Goal: Information Seeking & Learning: Learn about a topic

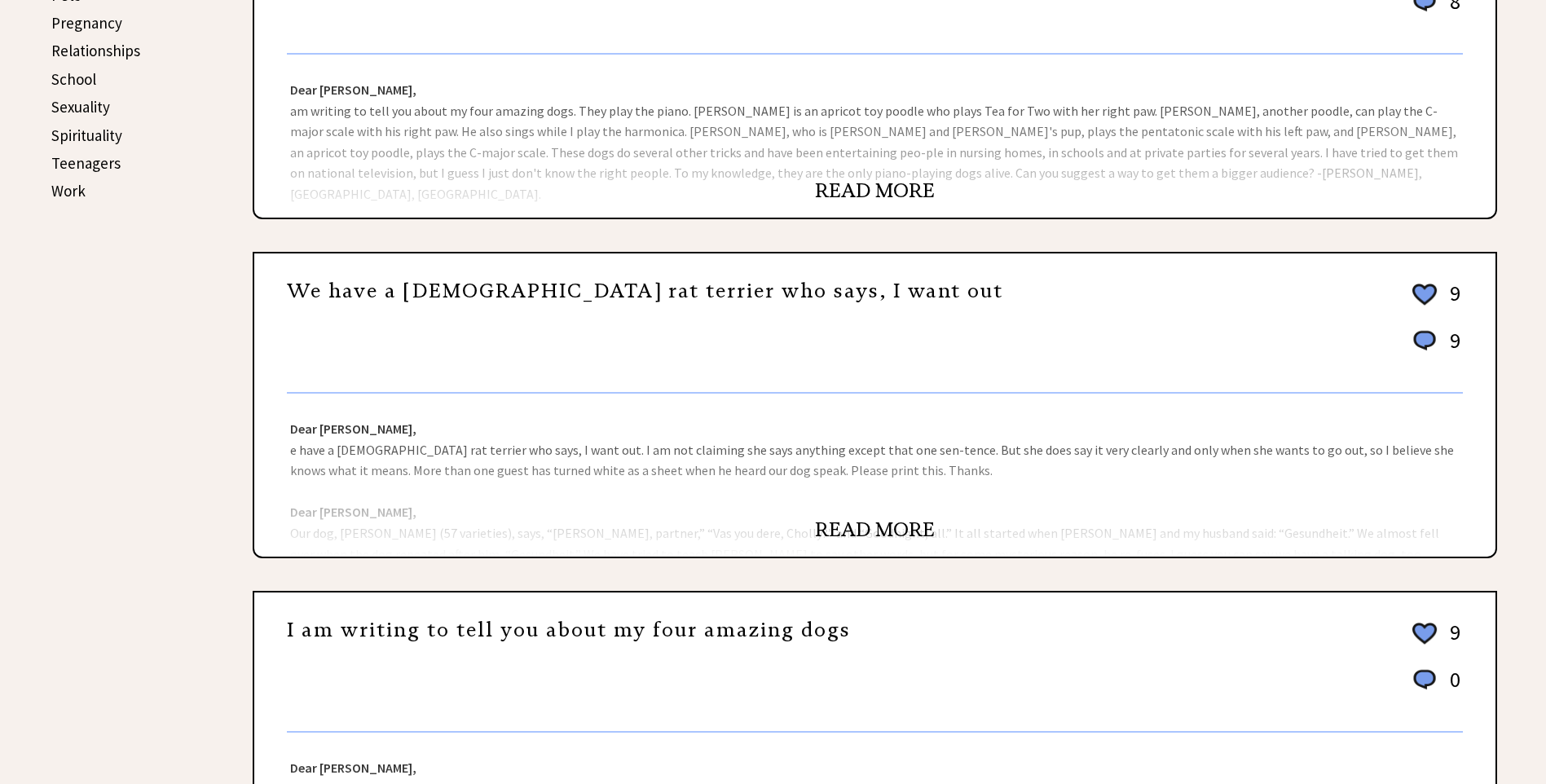
scroll to position [897, 0]
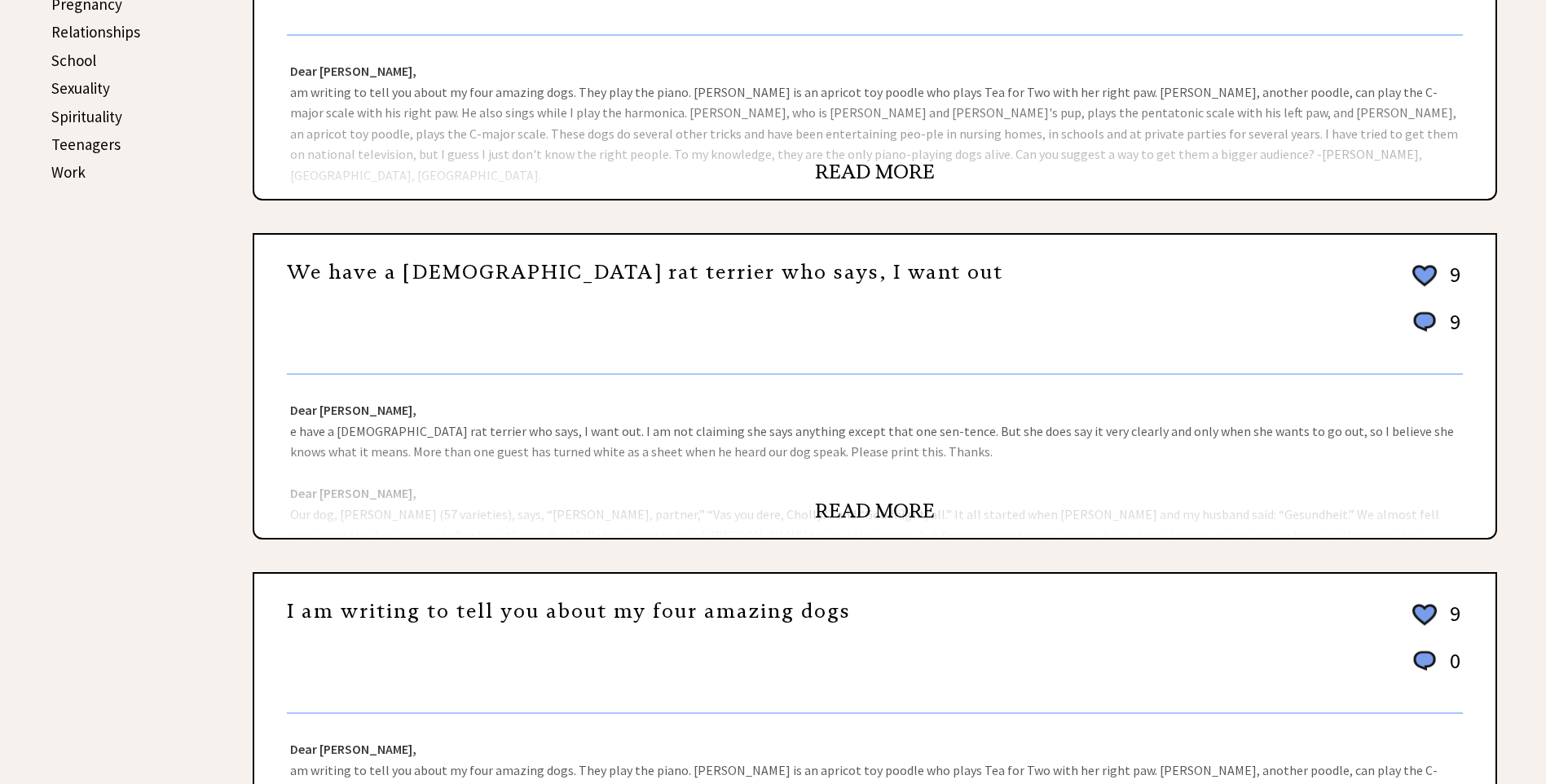
click at [869, 512] on link "READ MORE" at bounding box center [875, 511] width 119 height 25
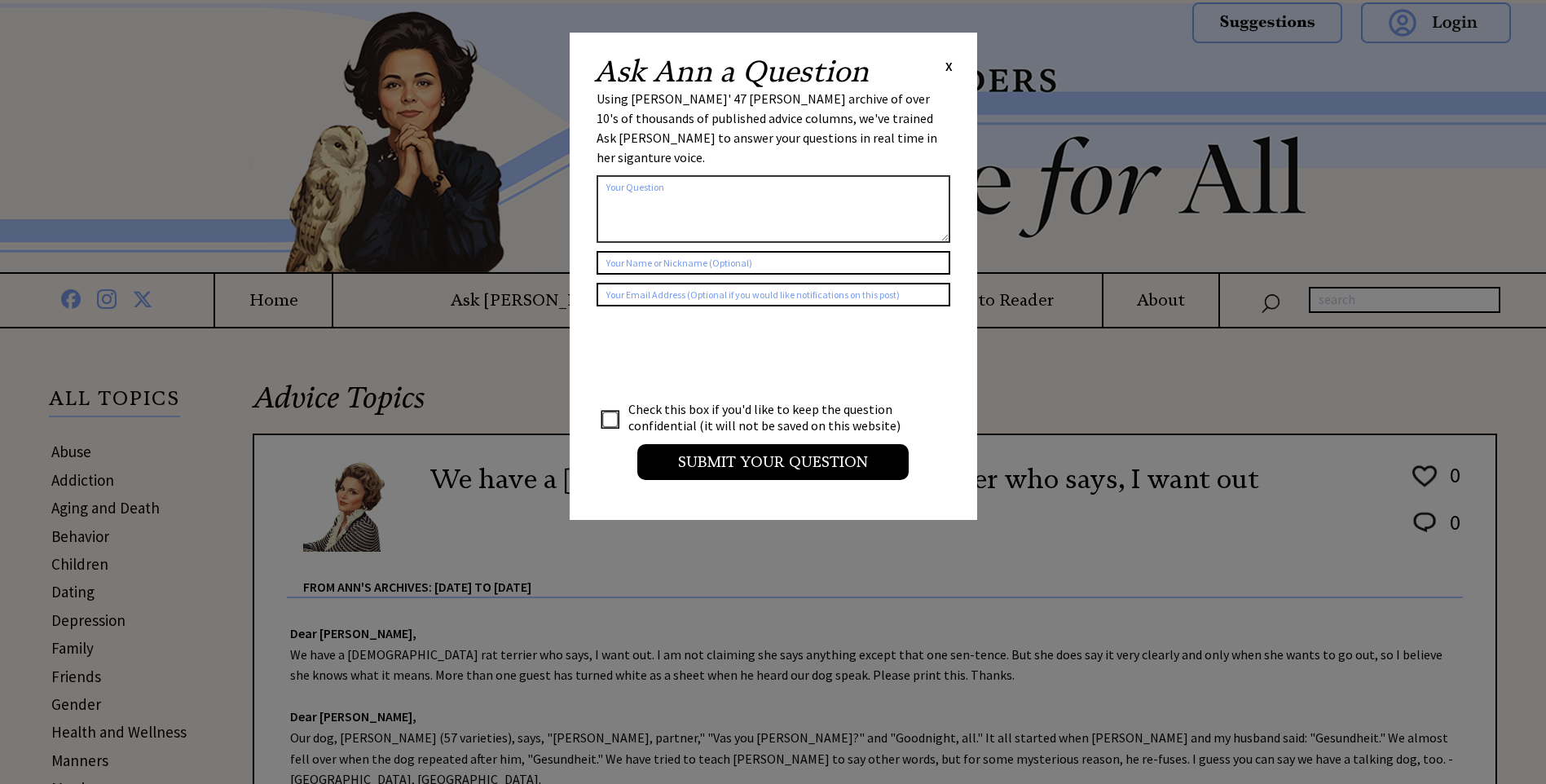
click at [950, 67] on span "X" at bounding box center [949, 66] width 8 height 16
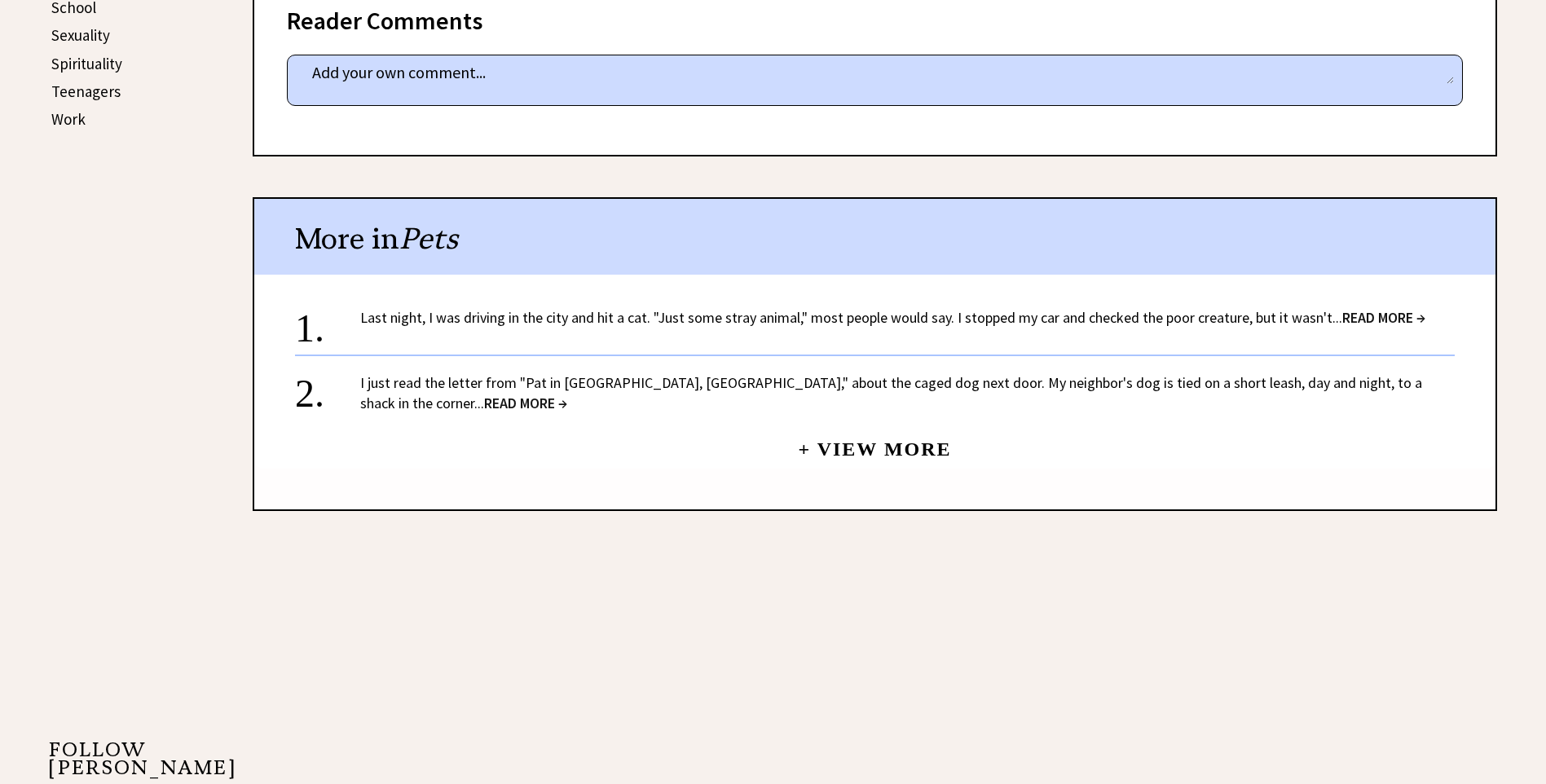
scroll to position [978, 0]
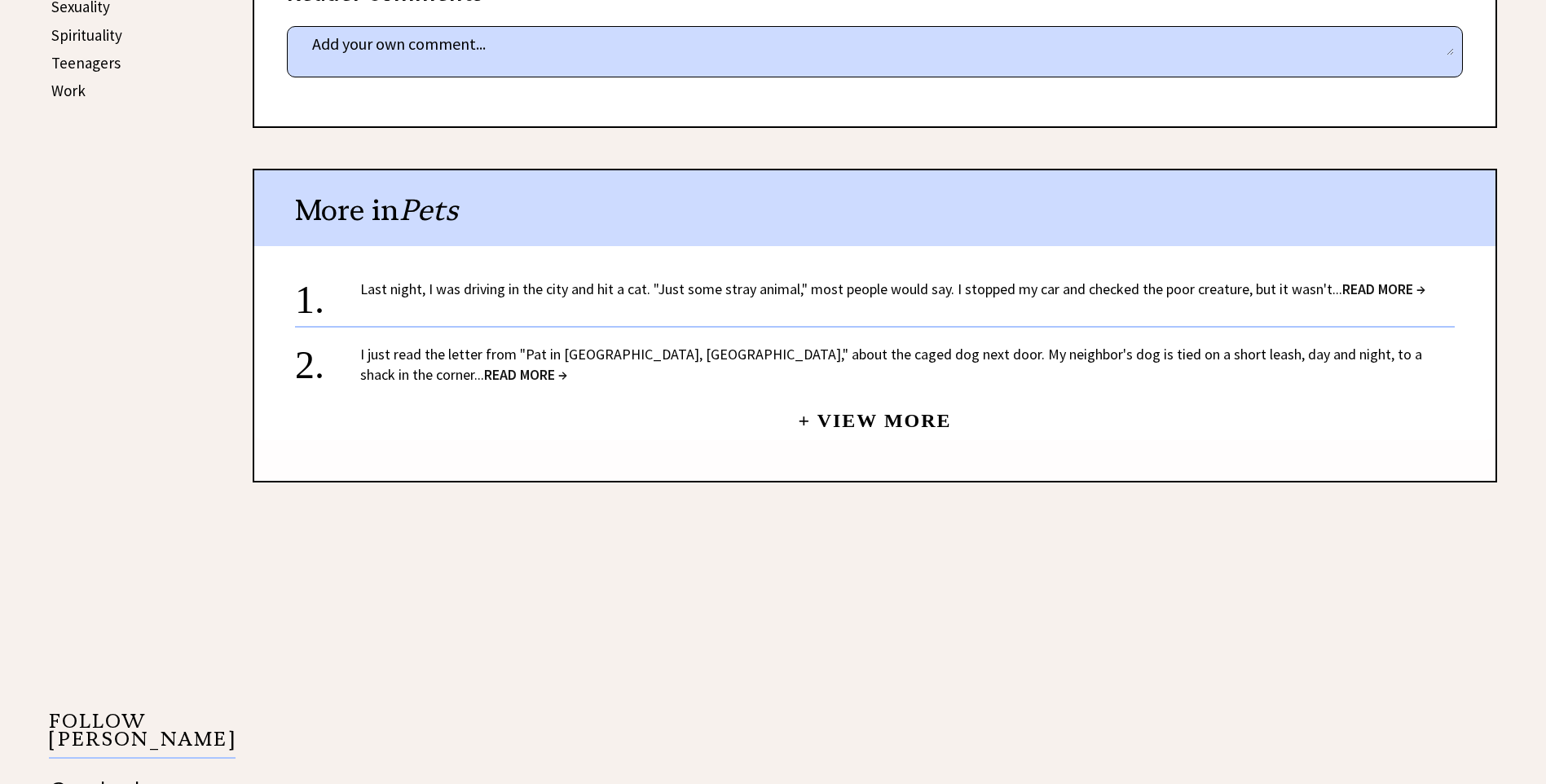
click at [1392, 280] on span "READ MORE →" at bounding box center [1383, 289] width 83 height 19
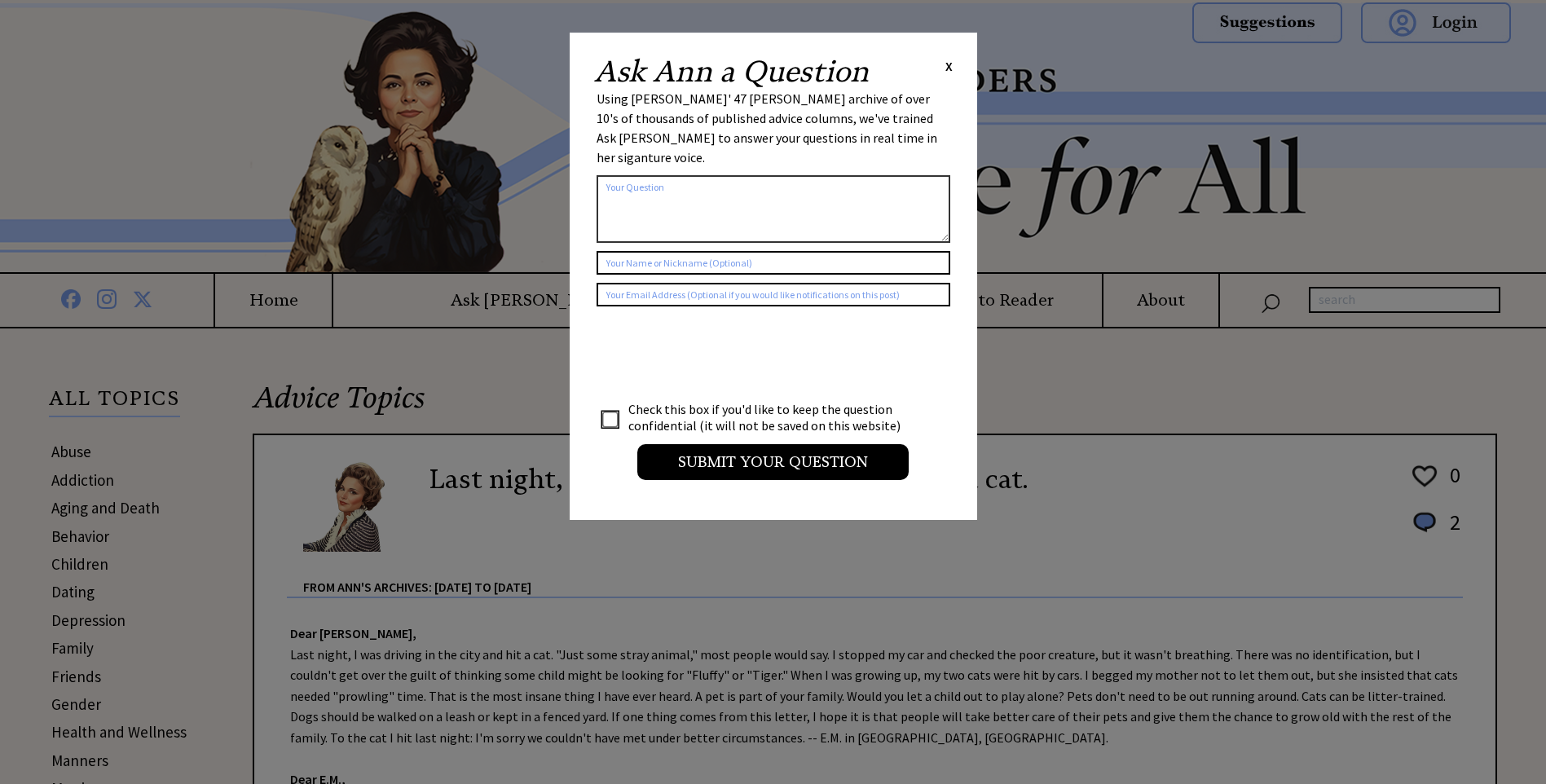
click at [948, 64] on span "X" at bounding box center [949, 66] width 8 height 16
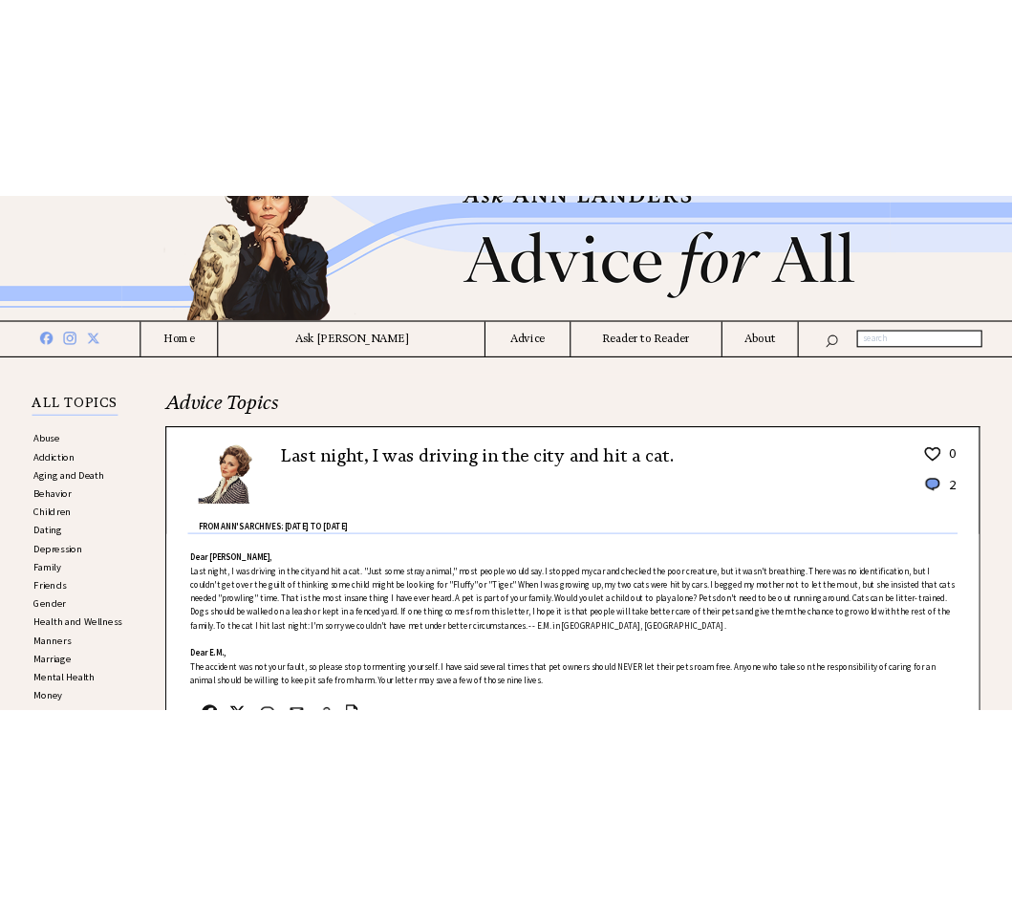
scroll to position [287, 0]
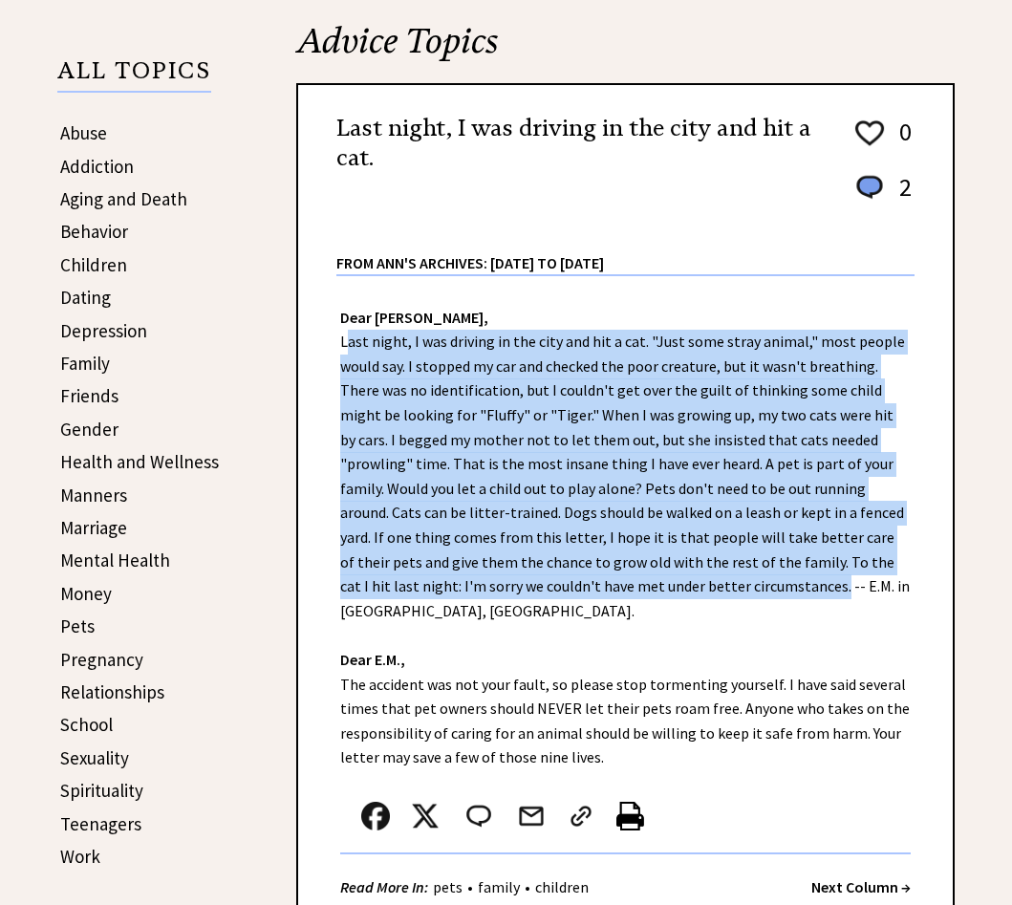
drag, startPoint x: 341, startPoint y: 346, endPoint x: 630, endPoint y: 585, distance: 375.3
click at [630, 585] on div "Dear Ann Landers, Last night, I was driving in the city and hit a cat. "Just so…" at bounding box center [625, 598] width 654 height 644
drag, startPoint x: 630, startPoint y: 585, endPoint x: 549, endPoint y: 468, distance: 142.0
copy div "Last night, I was driving in the city and hit a cat. "Just some stray animal," …"
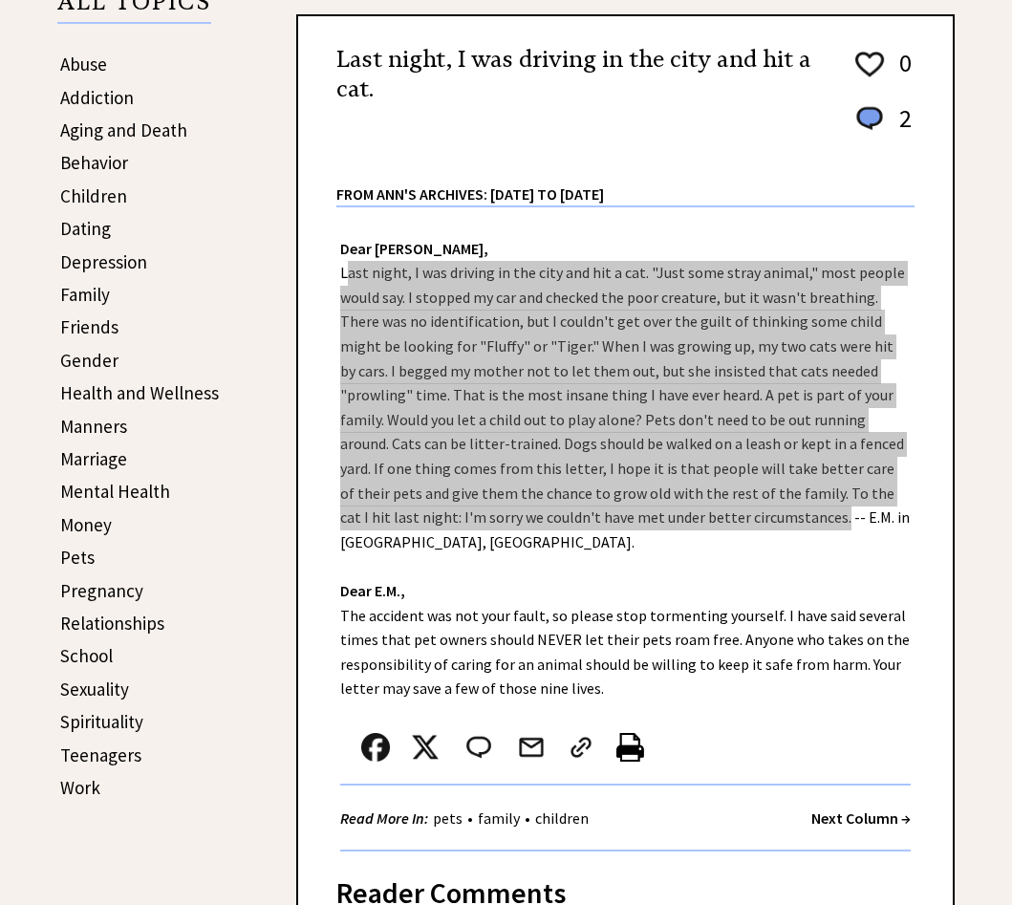
scroll to position [382, 0]
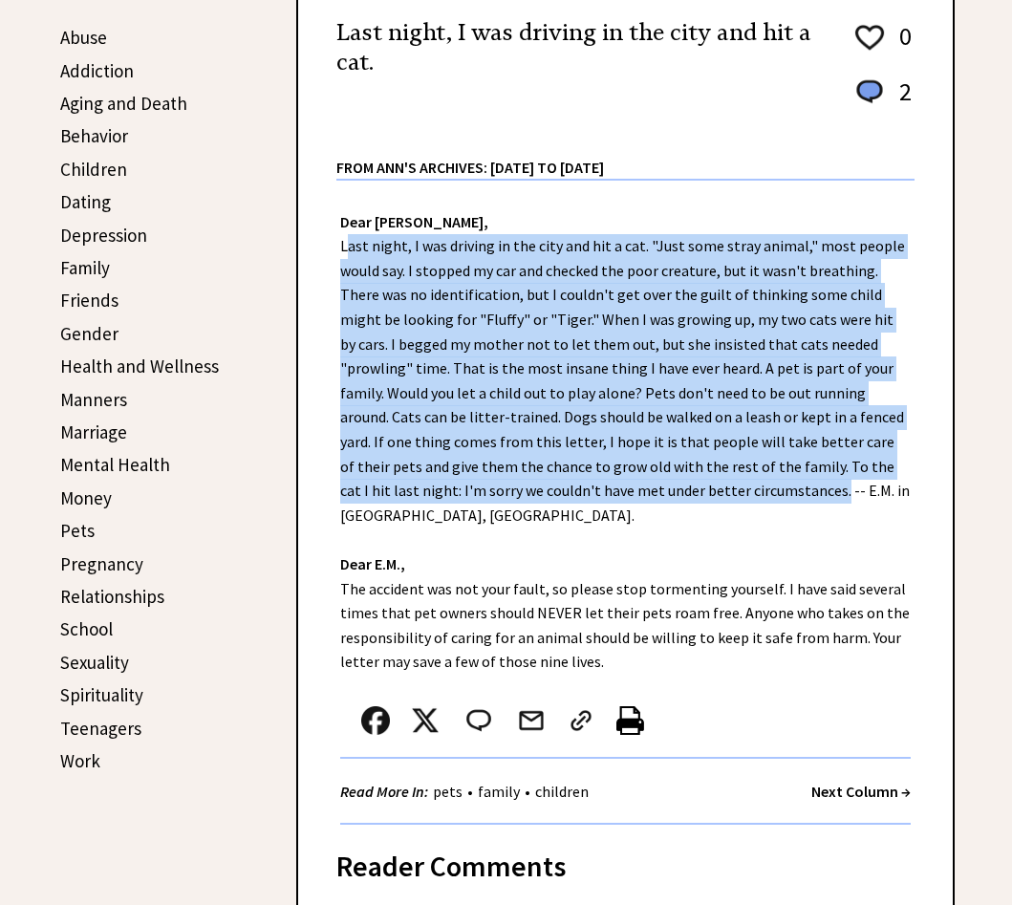
drag, startPoint x: 342, startPoint y: 560, endPoint x: 612, endPoint y: 632, distance: 279.9
click at [612, 632] on div "Dear Ann Landers, Last night, I was driving in the city and hit a cat. "Just so…" at bounding box center [625, 503] width 654 height 644
drag, startPoint x: 612, startPoint y: 632, endPoint x: 533, endPoint y: 582, distance: 94.1
copy div "The accident was not your fault, so please stop tormenting yourself. I have sai…"
